Goal: Information Seeking & Learning: Learn about a topic

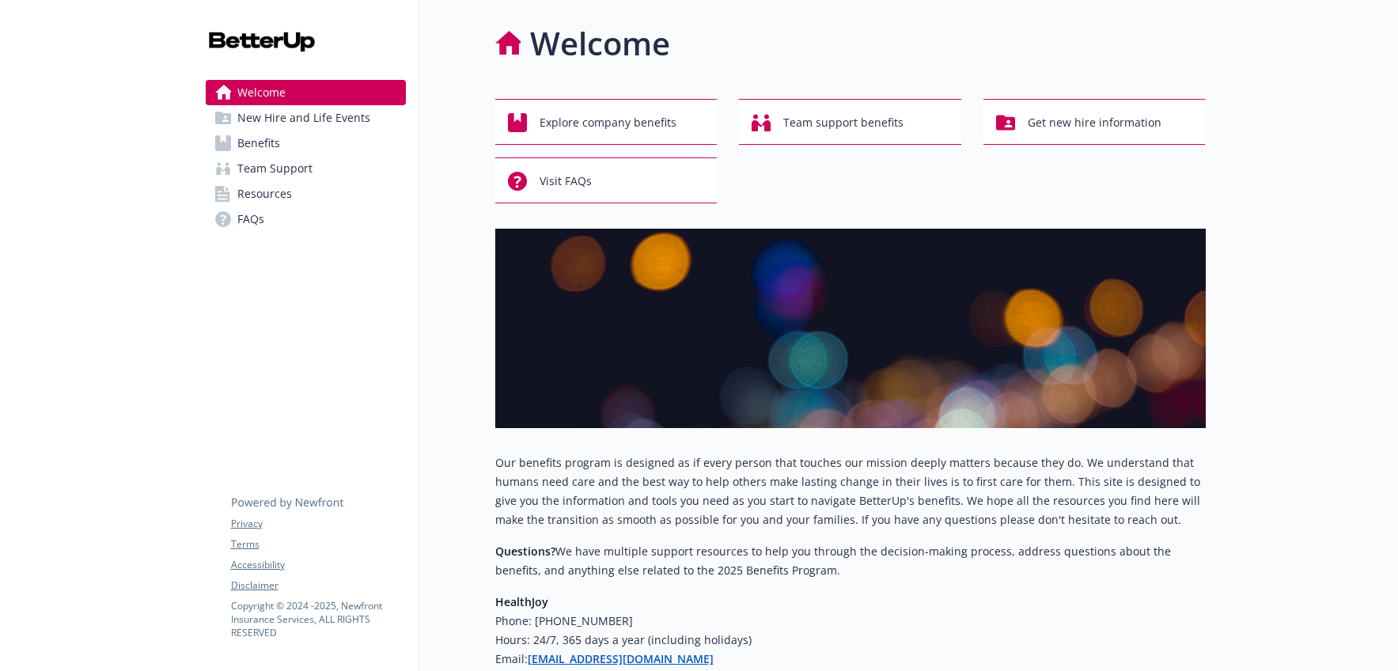
click at [310, 124] on span "New Hire and Life Events" at bounding box center [303, 117] width 133 height 25
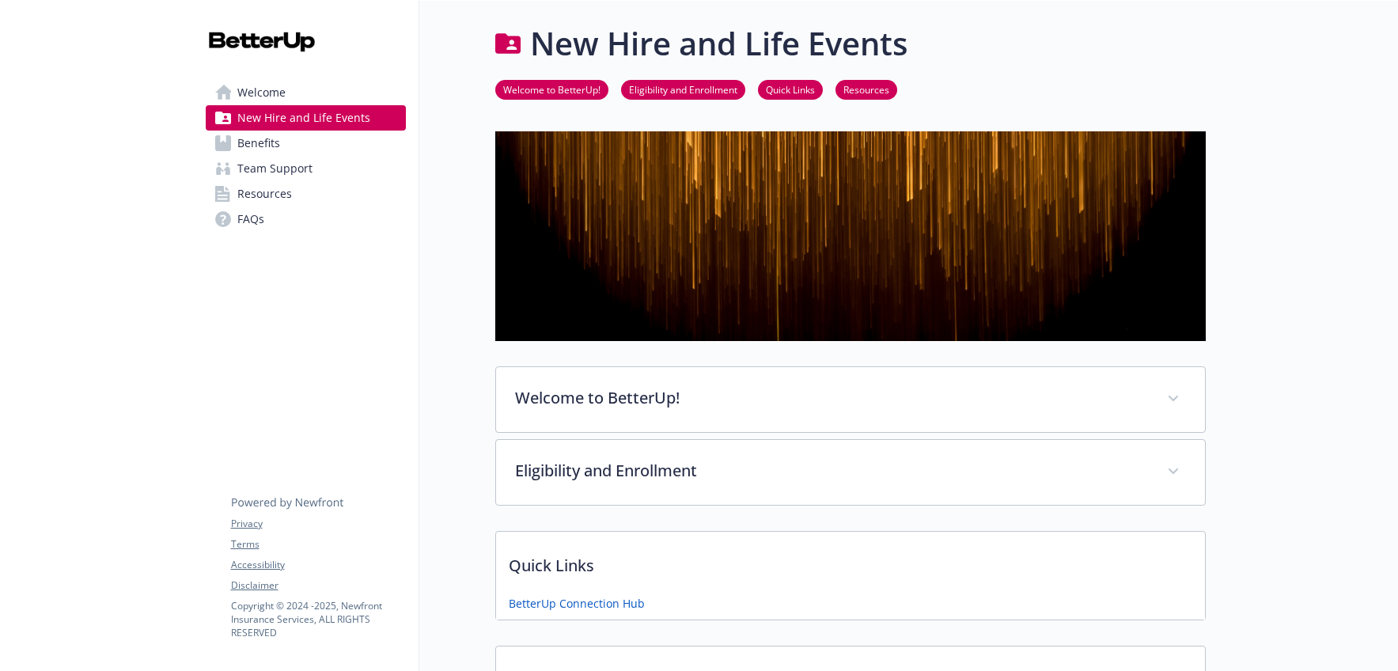
scroll to position [317, 0]
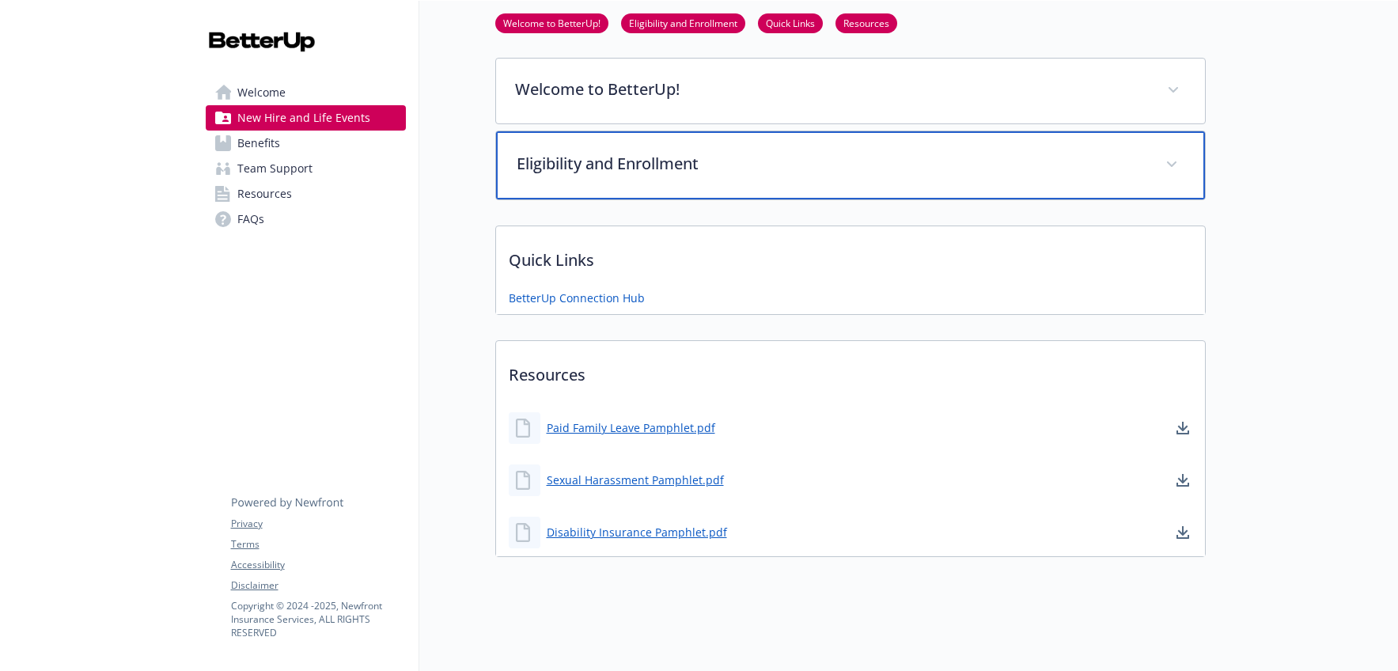
click at [632, 157] on p "Eligibility and Enrollment" at bounding box center [831, 164] width 630 height 24
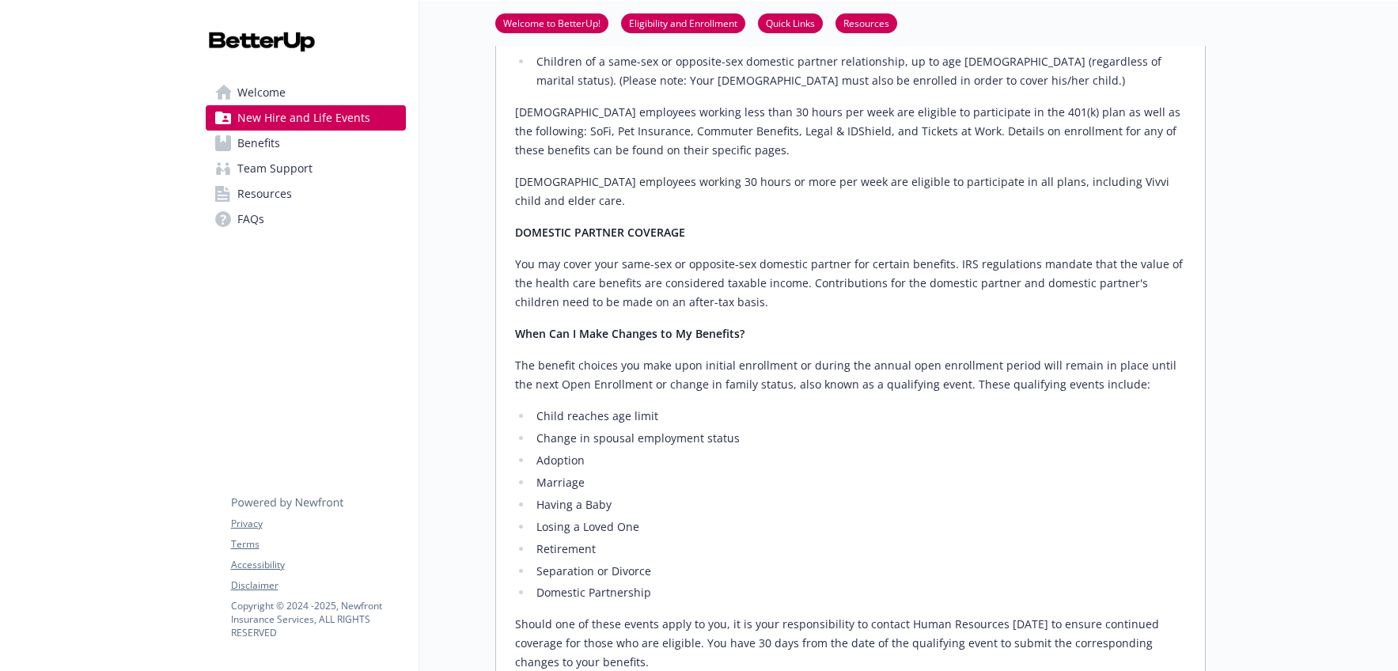
scroll to position [749, 0]
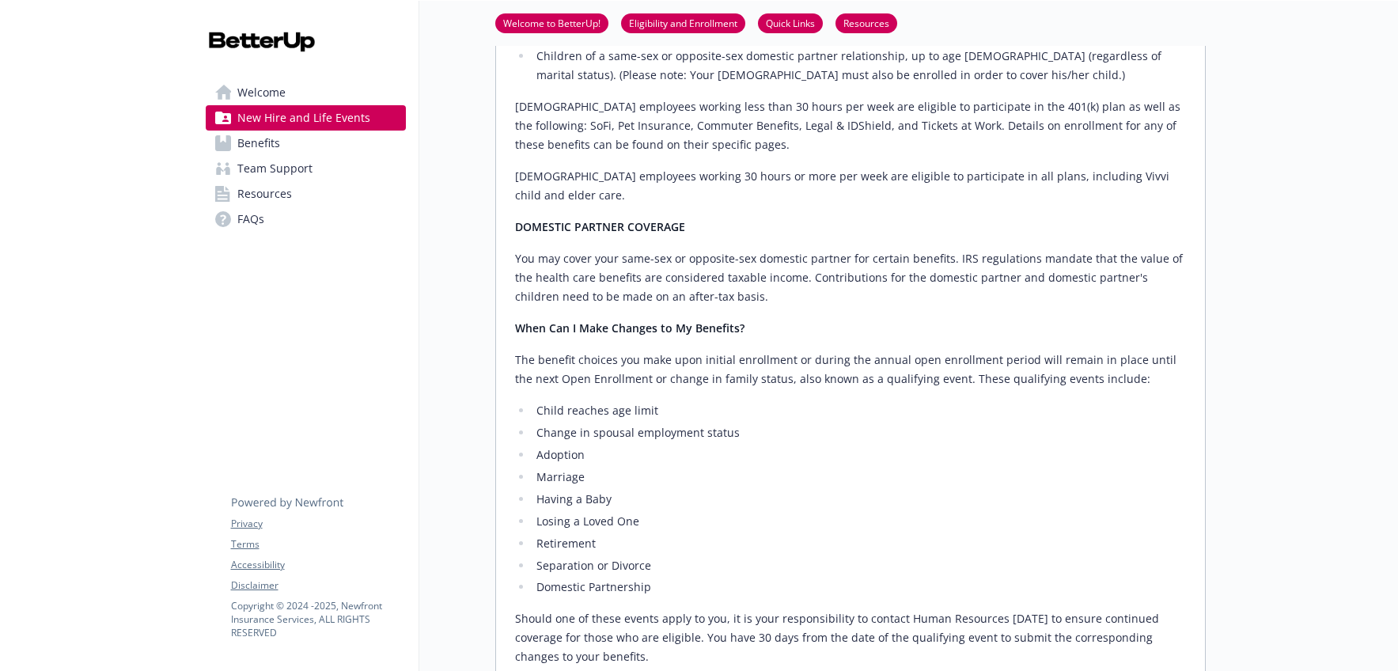
drag, startPoint x: 600, startPoint y: 620, endPoint x: 512, endPoint y: 589, distance: 93.8
click at [512, 589] on div "Who's Eligible? Active, regular, [DEMOGRAPHIC_DATA] employees working a minimum…" at bounding box center [850, 319] width 709 height 1126
click at [513, 588] on div "Who's Eligible? Active, regular, [DEMOGRAPHIC_DATA] employees working a minimum…" at bounding box center [850, 319] width 709 height 1126
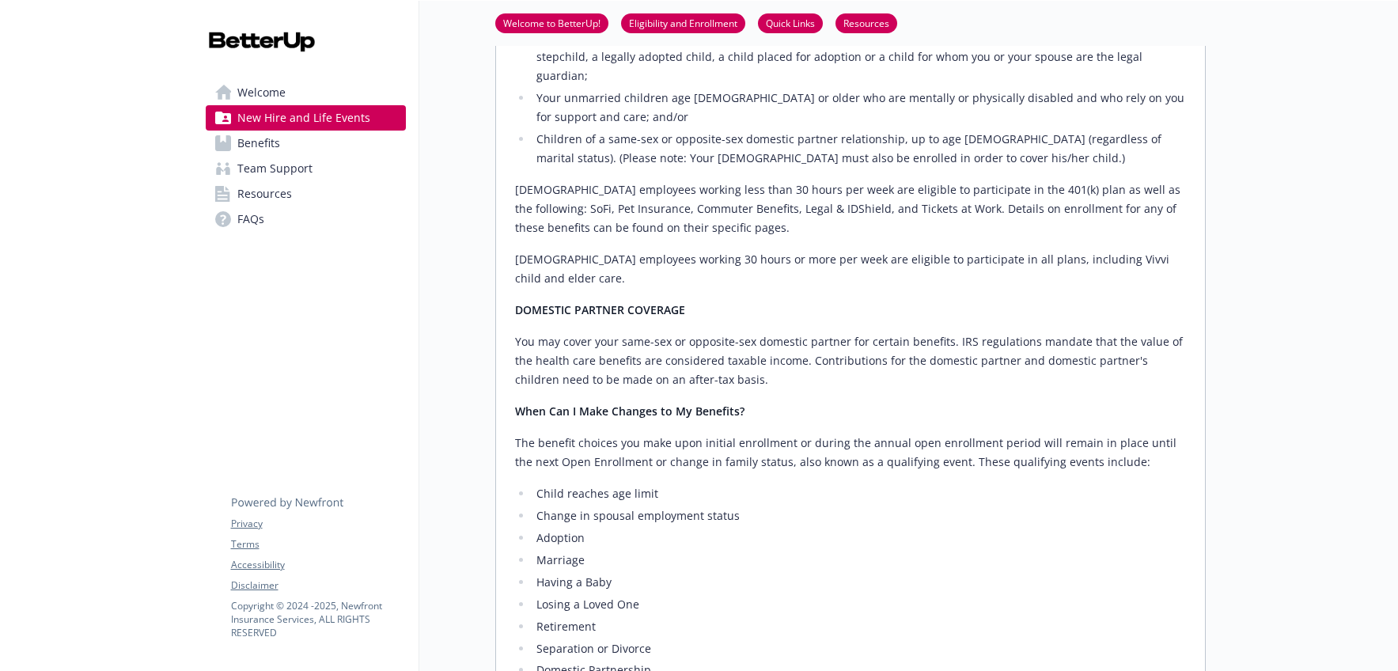
scroll to position [661, 0]
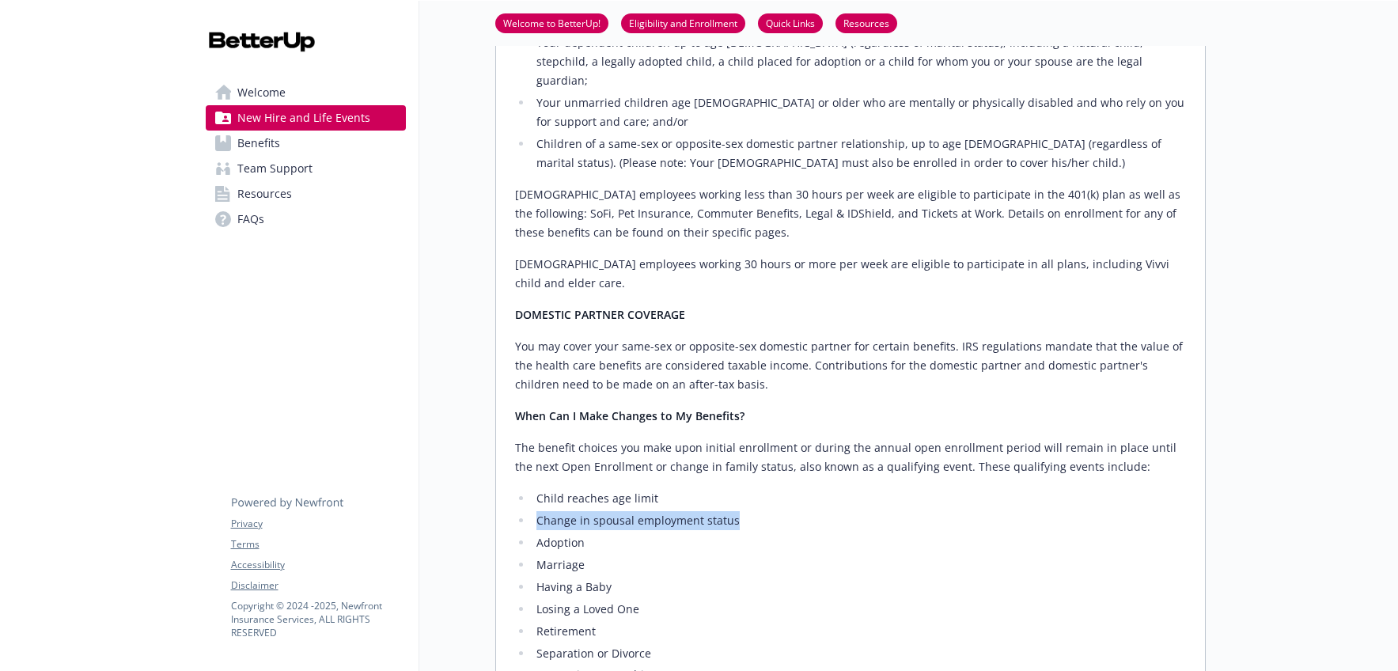
drag, startPoint x: 742, startPoint y: 486, endPoint x: 536, endPoint y: 485, distance: 205.6
click at [536, 511] on li "Change in spousal employment status" at bounding box center [858, 520] width 653 height 19
drag, startPoint x: 537, startPoint y: 484, endPoint x: 724, endPoint y: 490, distance: 187.5
click at [724, 511] on li "Change in spousal employment status" at bounding box center [858, 520] width 653 height 19
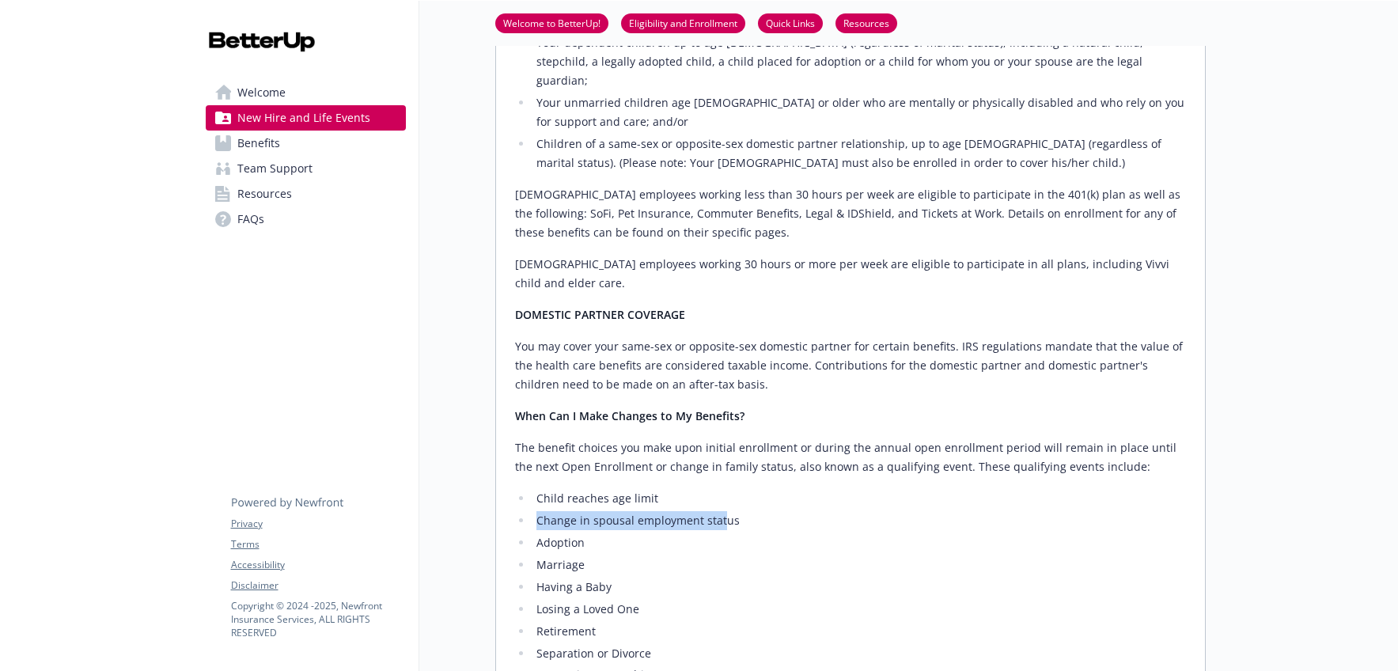
click at [724, 511] on li "Change in spousal employment status" at bounding box center [858, 520] width 653 height 19
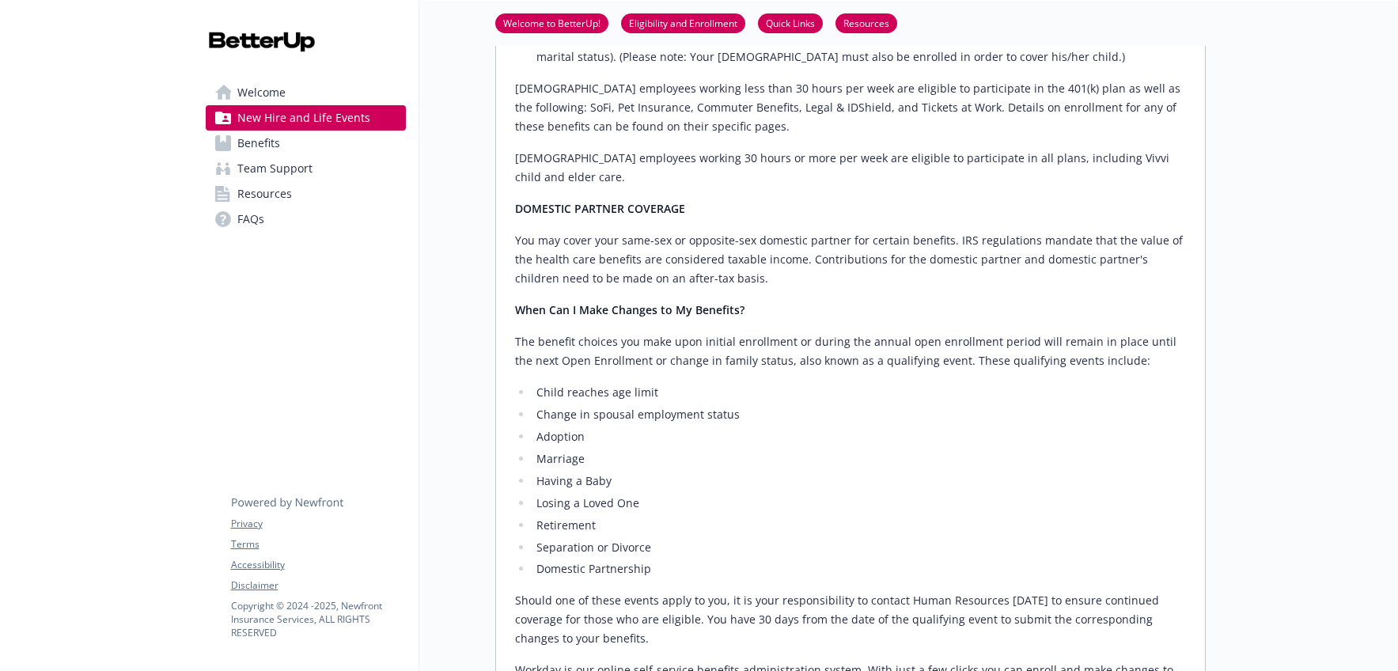
scroll to position [772, 0]
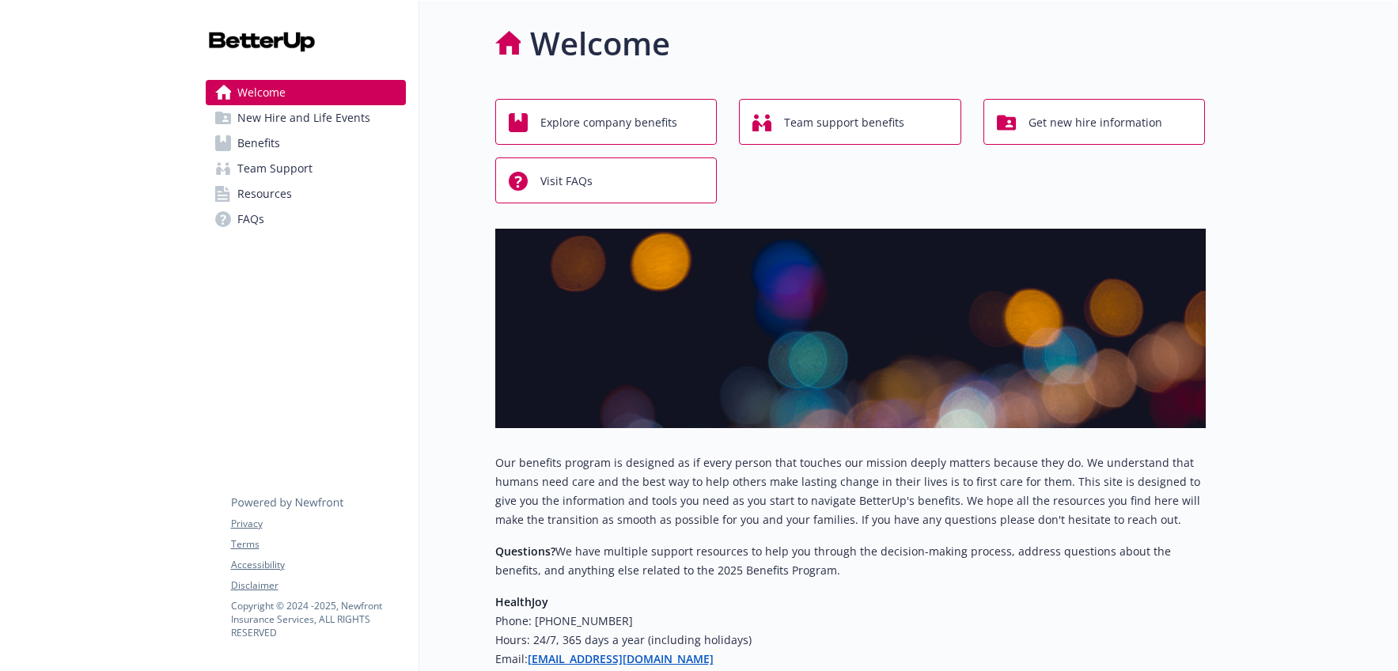
click at [273, 138] on span "Benefits" at bounding box center [258, 143] width 43 height 25
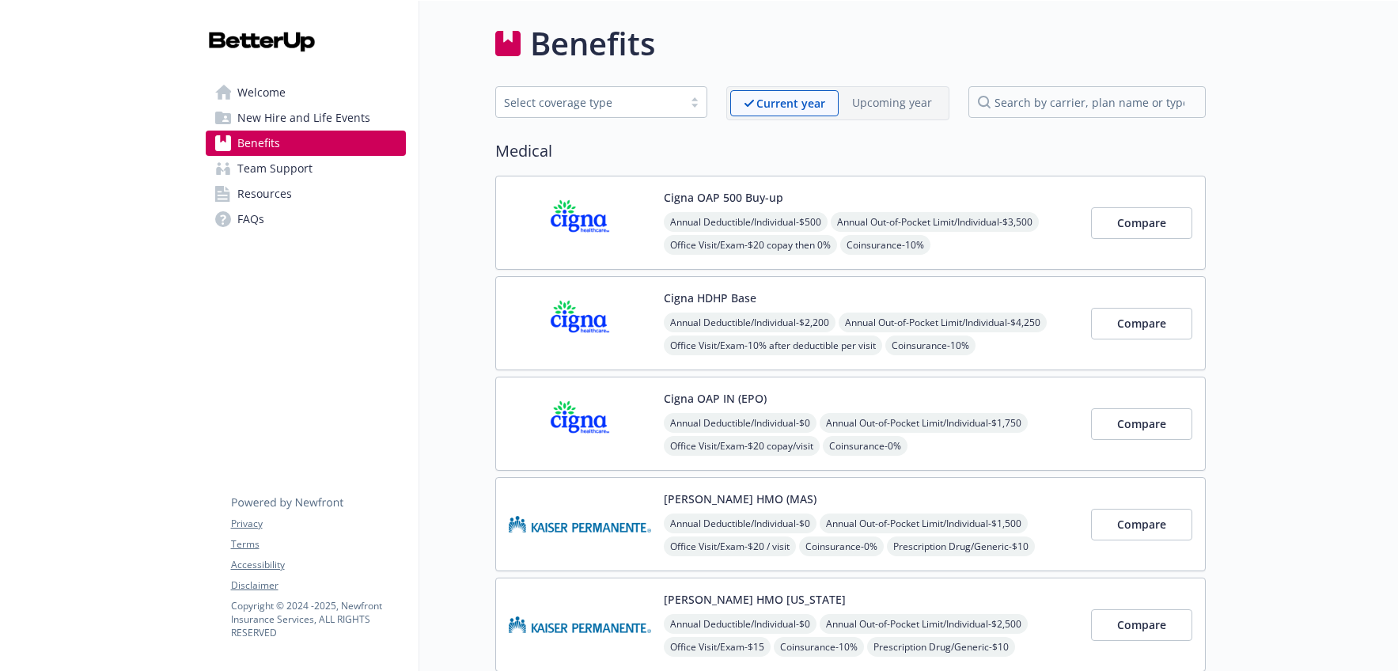
click at [832, 291] on div "Cigna HDHP Base Annual Deductible/Individual - $2,200 Annual Out-of-Pocket Limi…" at bounding box center [871, 322] width 414 height 67
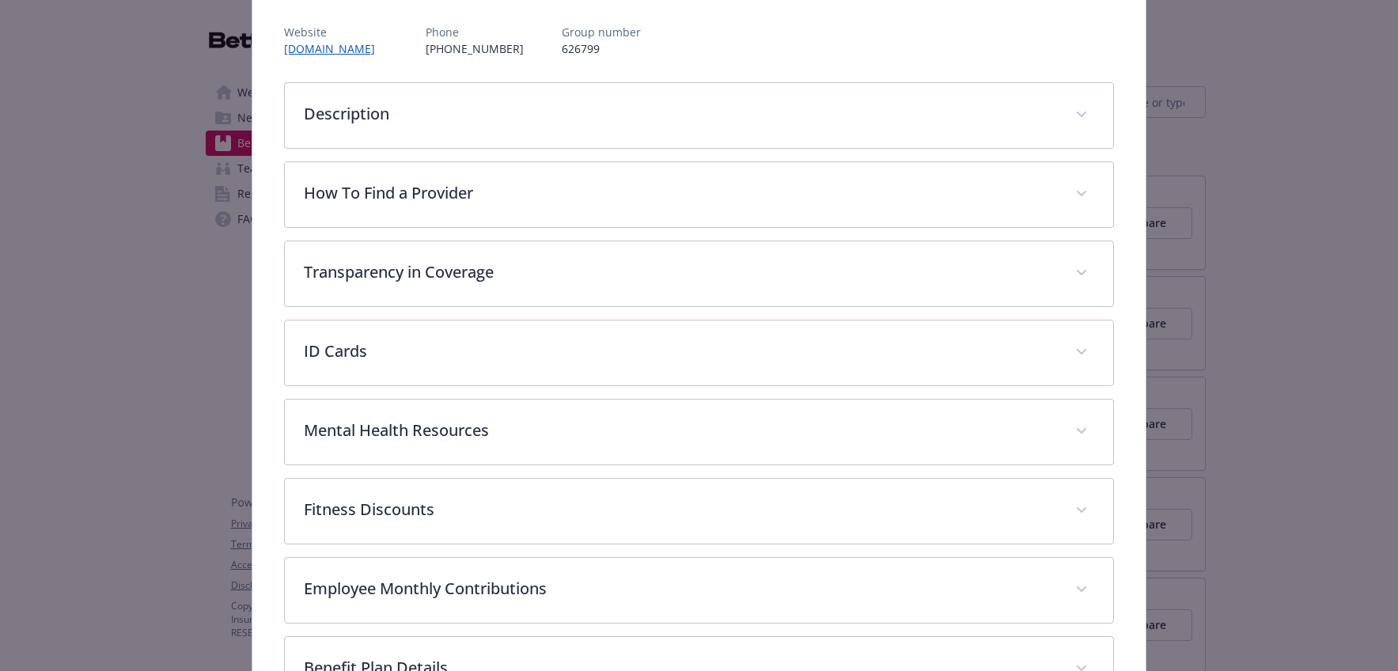
scroll to position [185, 0]
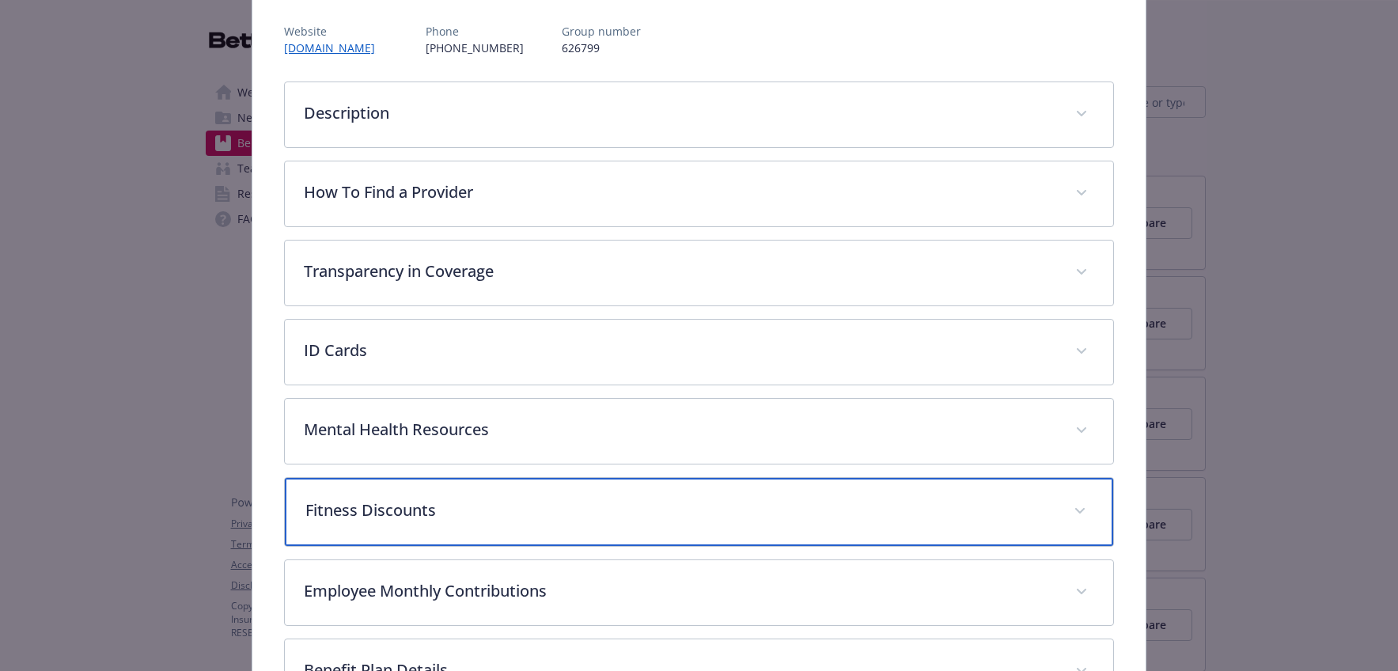
click at [472, 504] on p "Fitness Discounts" at bounding box center [679, 510] width 749 height 24
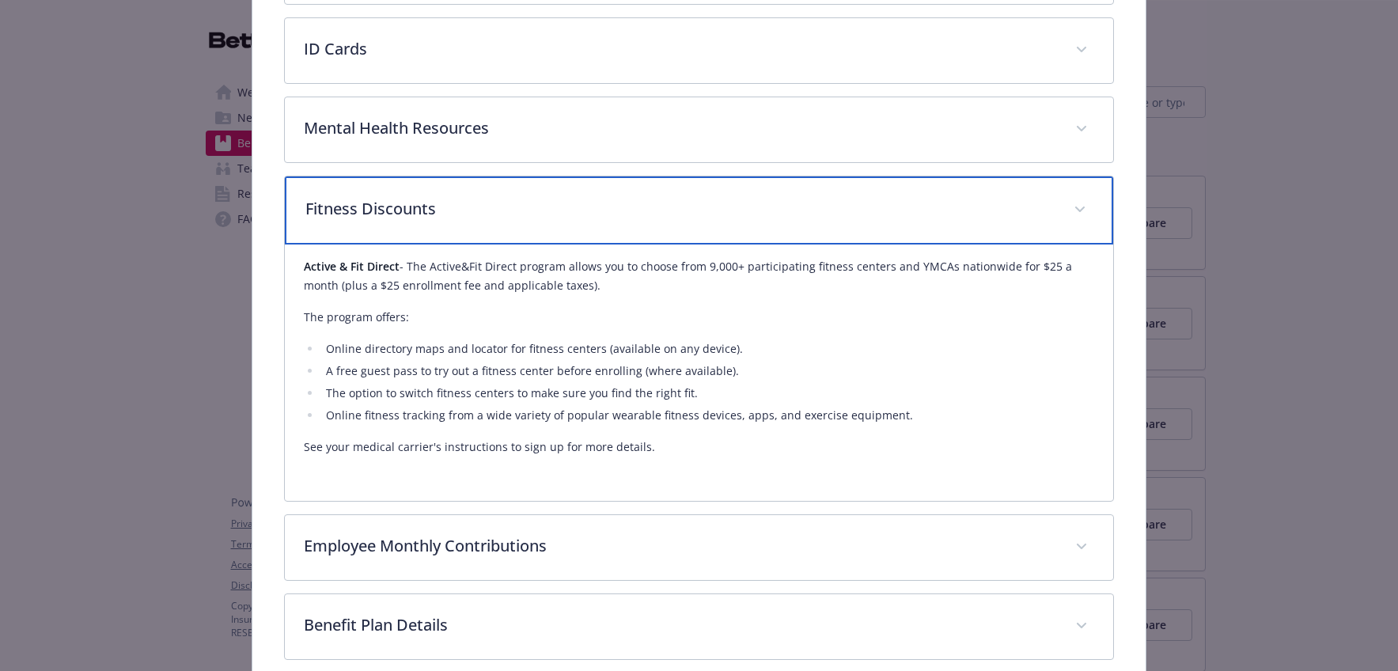
scroll to position [532, 0]
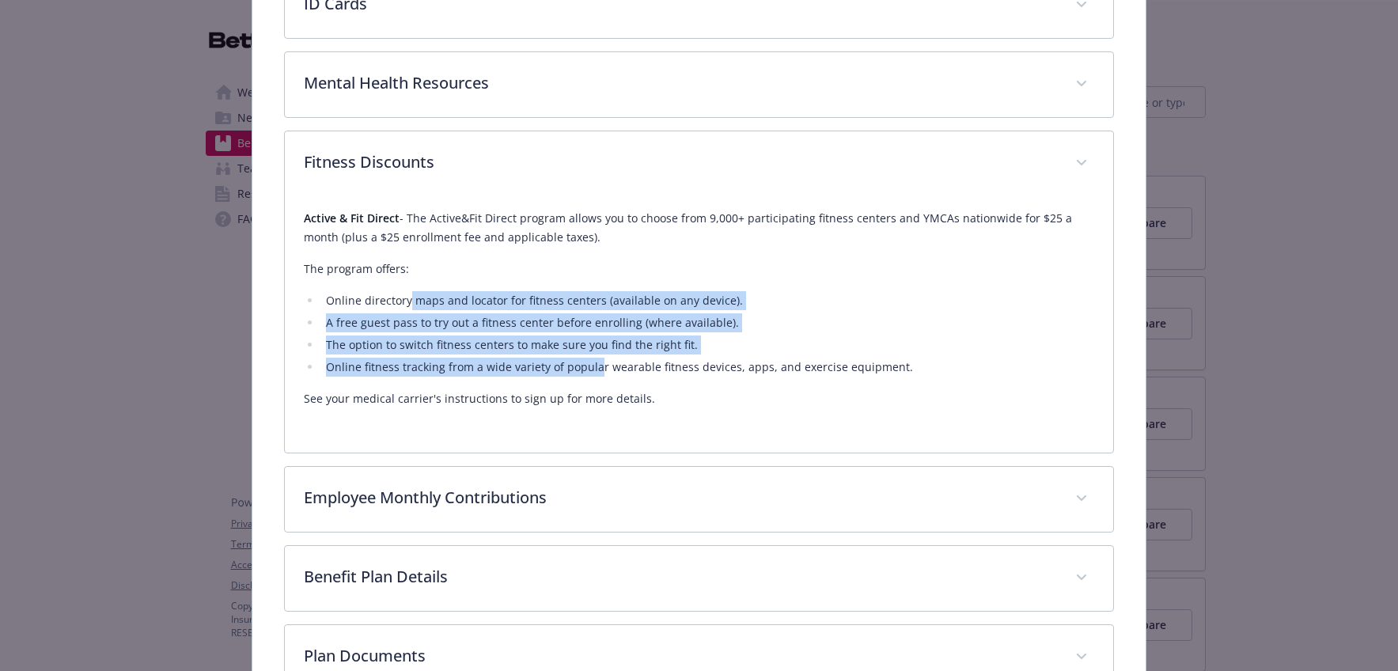
drag, startPoint x: 405, startPoint y: 306, endPoint x: 595, endPoint y: 371, distance: 200.6
click at [595, 371] on ul "Online directory maps and locator for fitness centers (available on any device)…" at bounding box center [699, 333] width 790 height 85
click at [595, 371] on li "Online fitness tracking from a wide variety of popular wearable fitness devices…" at bounding box center [707, 367] width 773 height 19
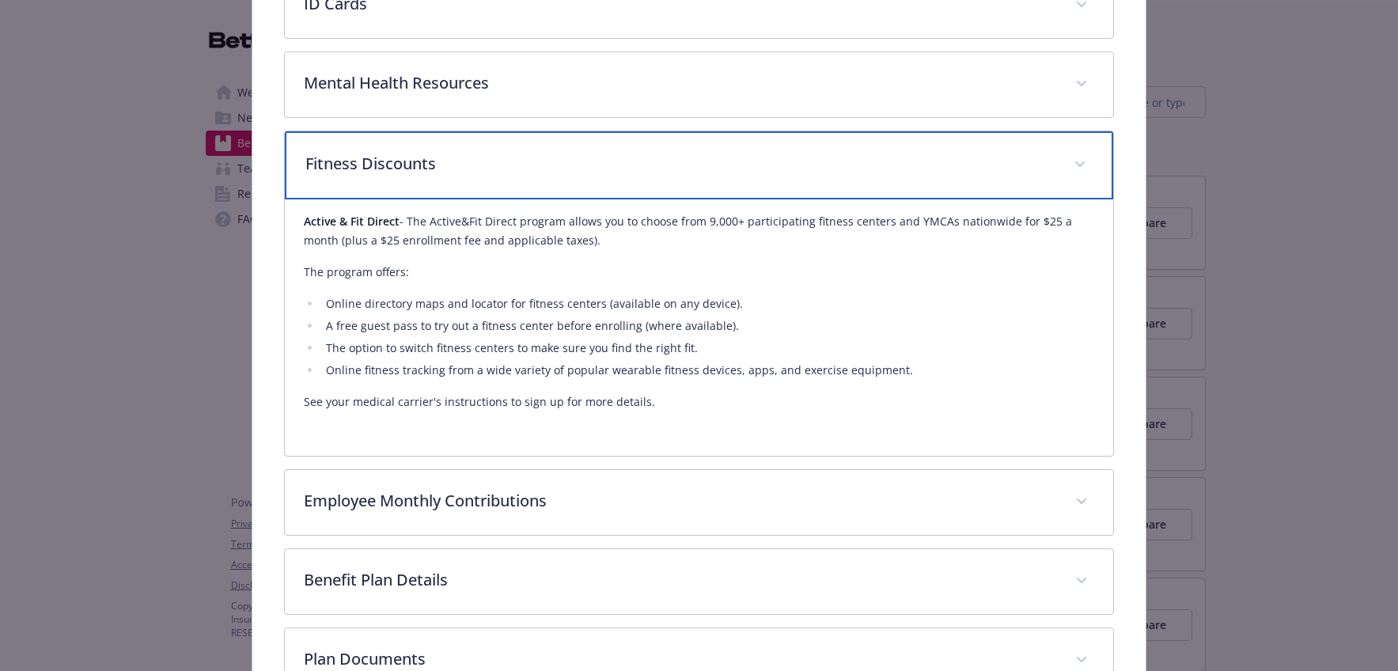
click at [651, 165] on p "Fitness Discounts" at bounding box center [679, 164] width 749 height 24
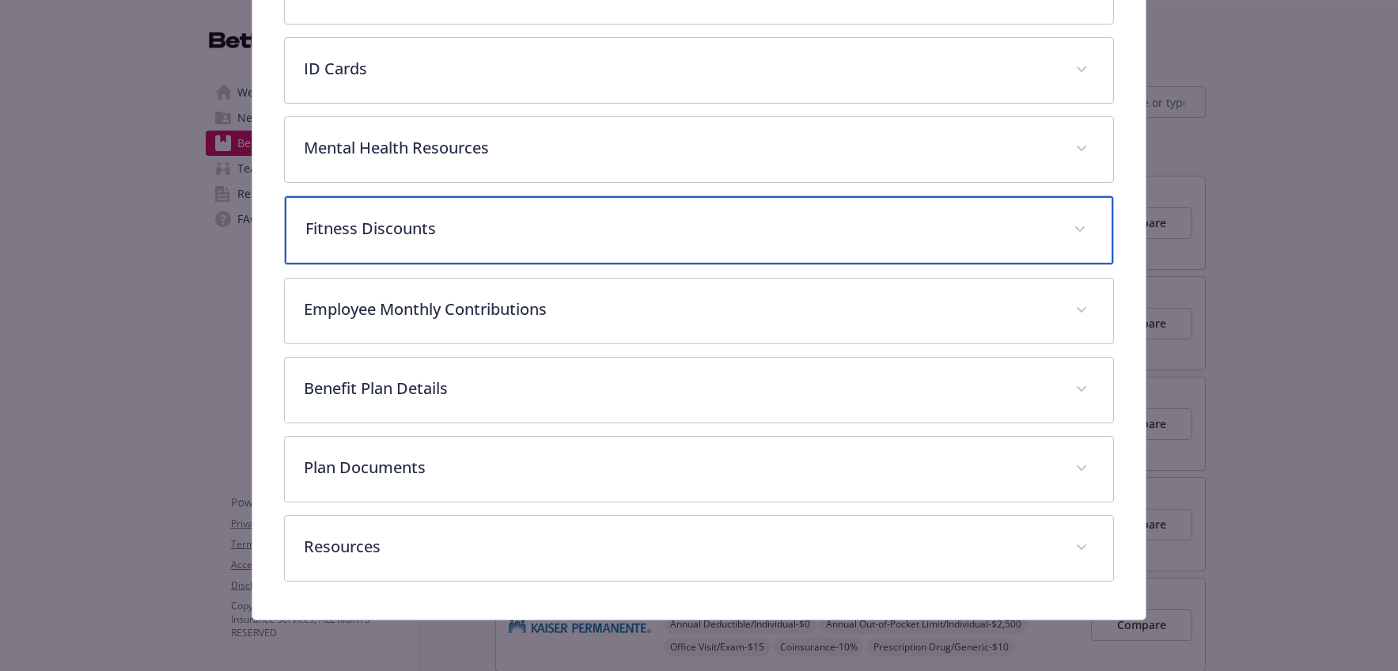
scroll to position [467, 0]
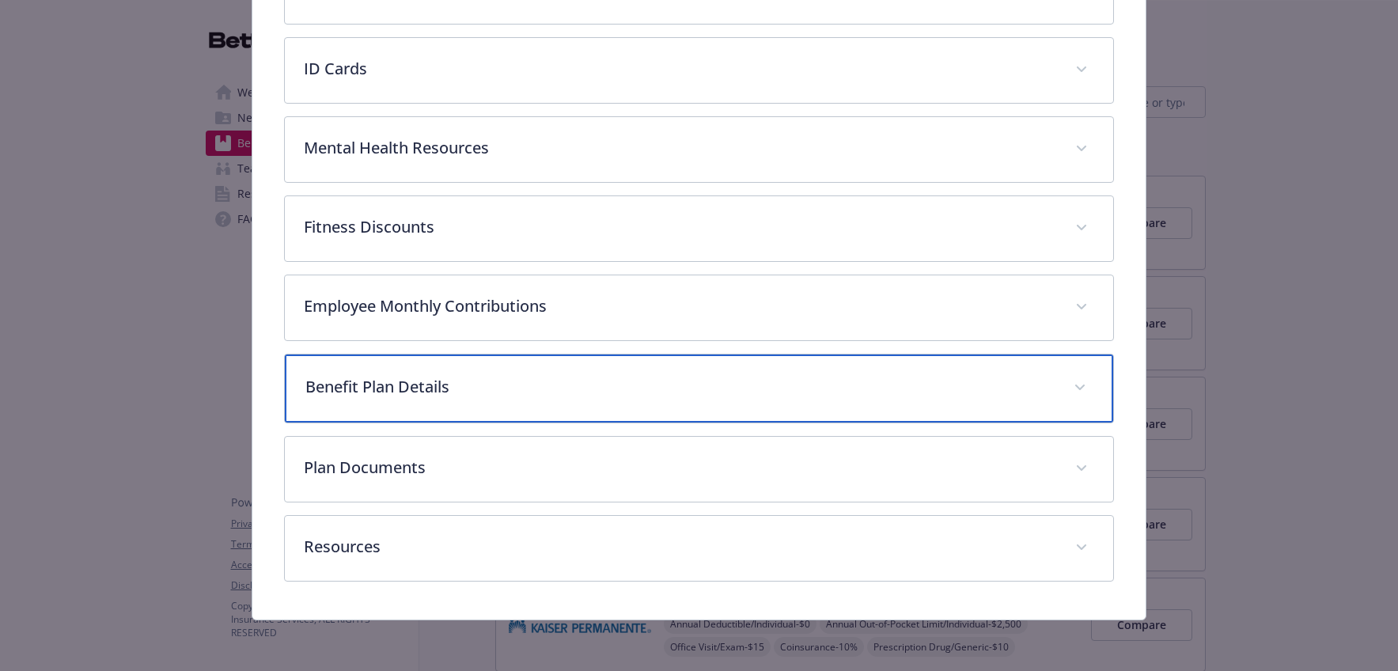
click at [523, 399] on div "Benefit Plan Details" at bounding box center [699, 388] width 828 height 68
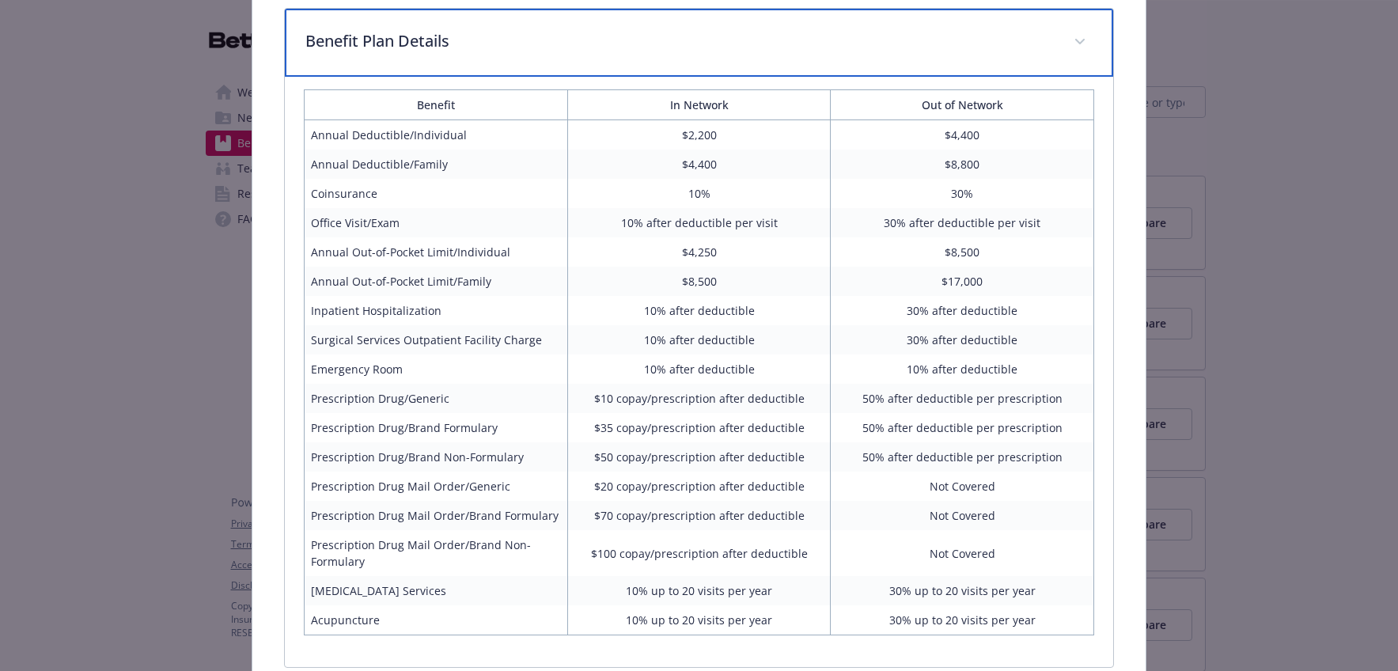
scroll to position [925, 0]
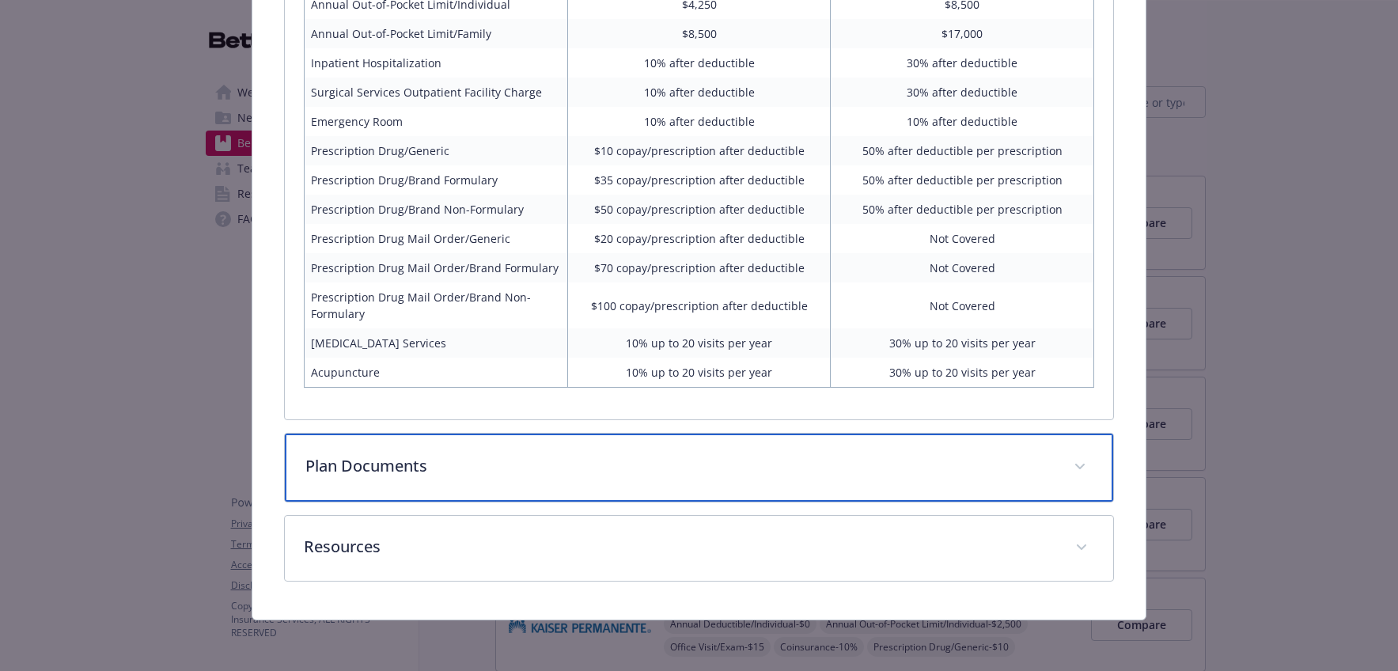
click at [448, 475] on p "Plan Documents" at bounding box center [679, 466] width 749 height 24
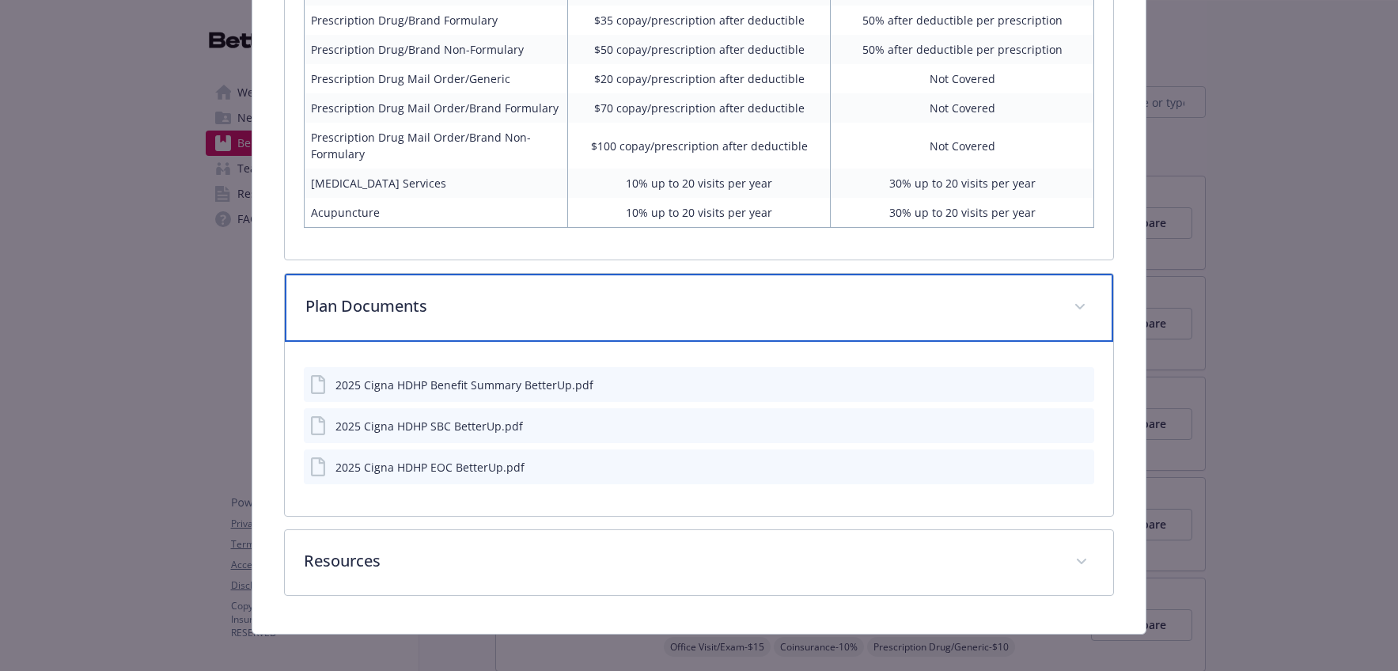
scroll to position [1231, 0]
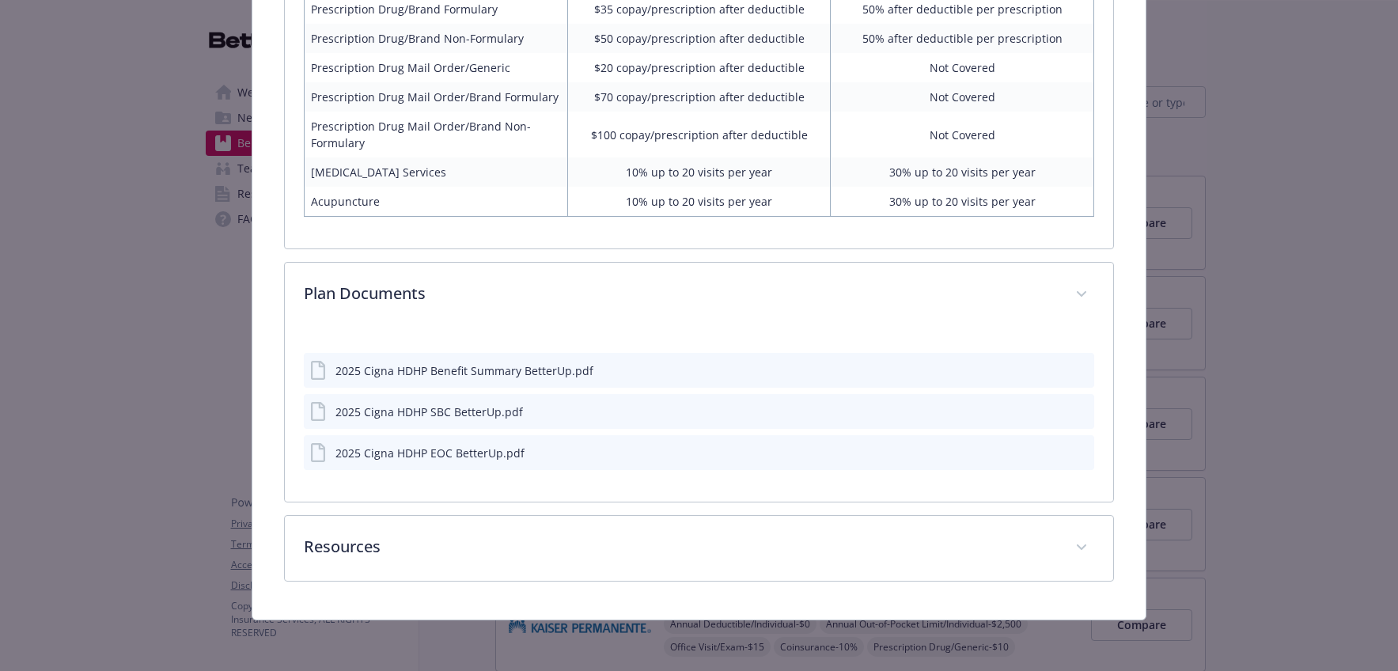
click at [484, 372] on div "2025 Cigna HDHP Benefit Summary BetterUp.pdf" at bounding box center [464, 370] width 258 height 17
click at [1072, 370] on icon "preview file" at bounding box center [1079, 369] width 14 height 11
click at [1072, 408] on icon "preview file" at bounding box center [1079, 410] width 14 height 11
click at [1072, 456] on icon "preview file" at bounding box center [1079, 451] width 14 height 11
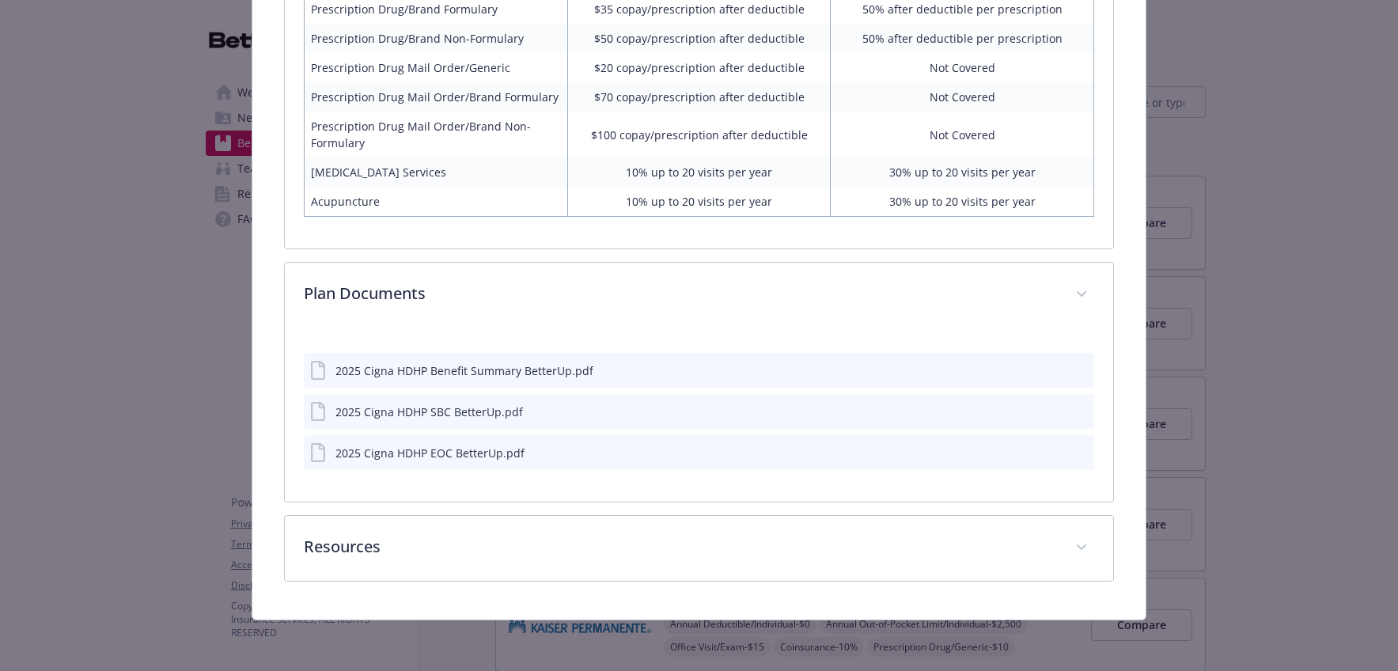
click at [1073, 373] on icon "preview file" at bounding box center [1079, 369] width 14 height 11
